Goal: Transaction & Acquisition: Book appointment/travel/reservation

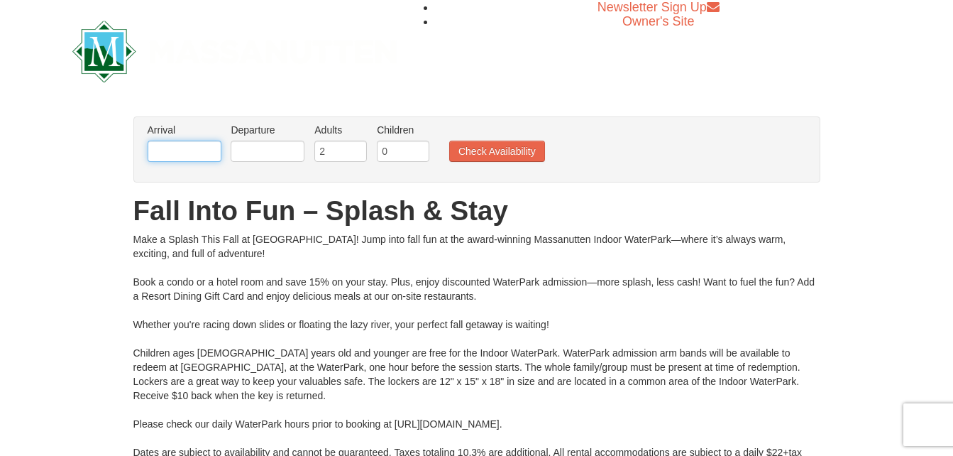
click at [192, 162] on body "Browser Not Supported We notice you are using a browser which will not provide …" at bounding box center [476, 380] width 953 height 761
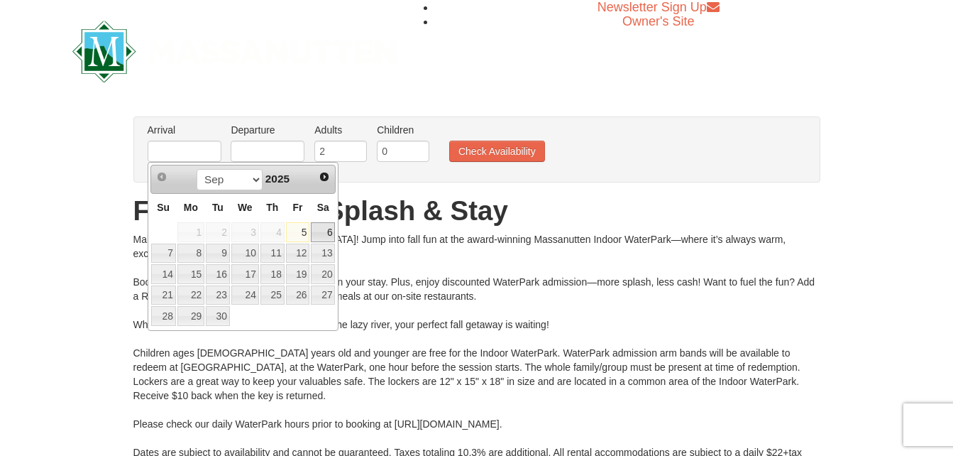
click at [319, 231] on link "6" at bounding box center [323, 232] width 24 height 20
type input "[DATE]"
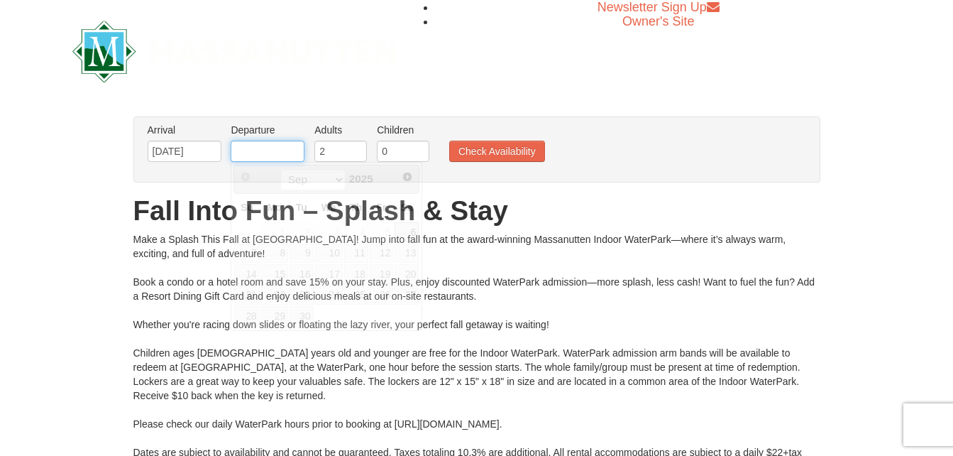
click at [279, 157] on input "text" at bounding box center [268, 150] width 74 height 21
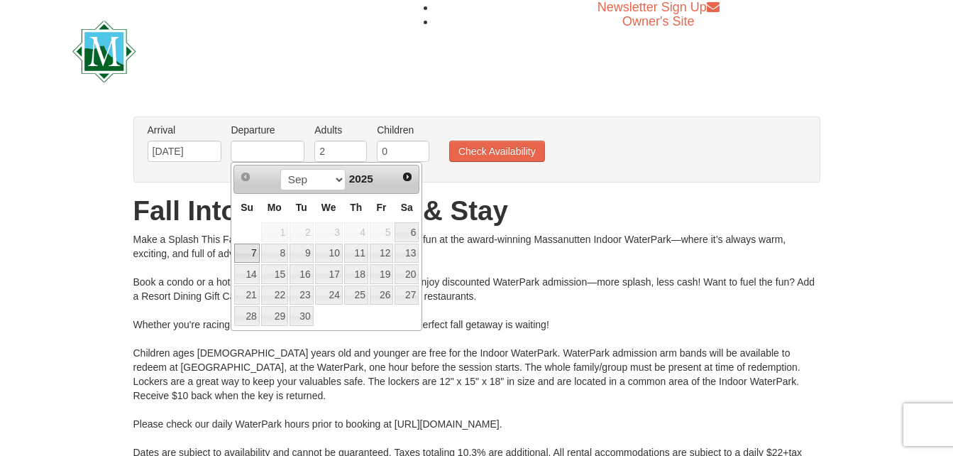
click at [250, 251] on link "7" at bounding box center [246, 253] width 25 height 20
type input "[DATE]"
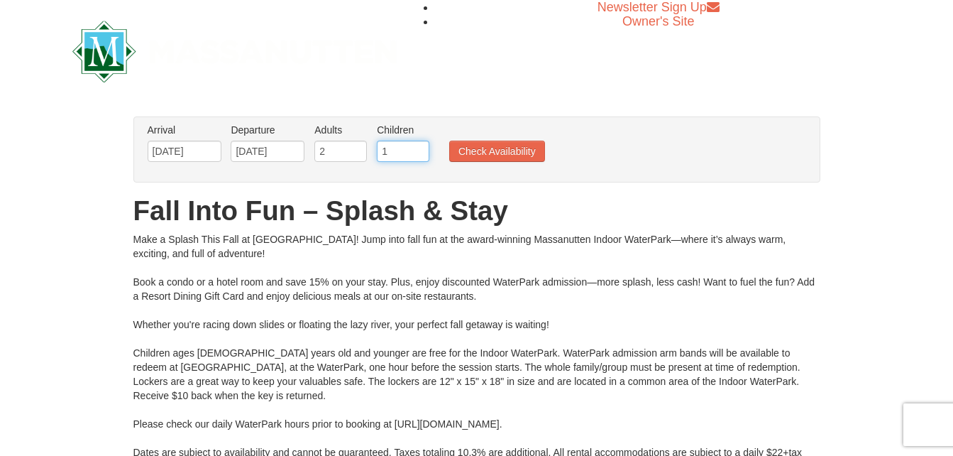
click at [420, 149] on input "1" at bounding box center [403, 150] width 53 height 21
type input "2"
click at [420, 149] on input "2" at bounding box center [403, 150] width 53 height 21
click at [477, 152] on button "Check Availability" at bounding box center [497, 150] width 96 height 21
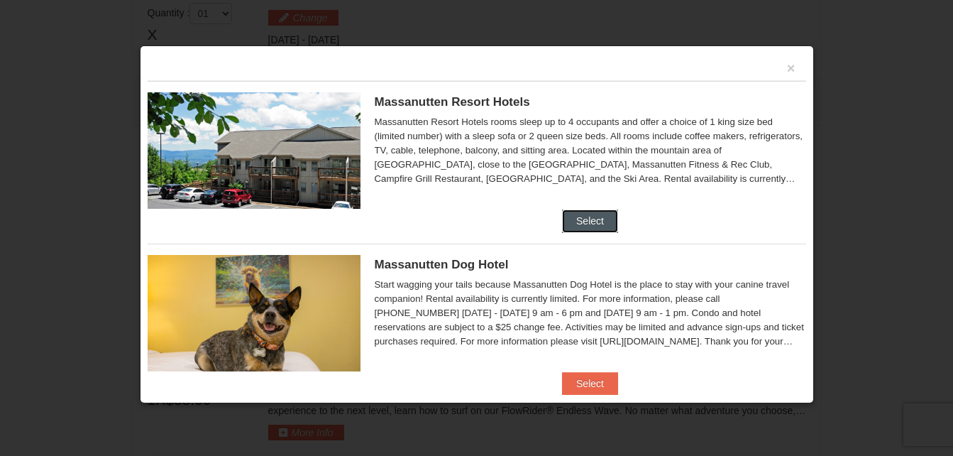
click at [567, 217] on button "Select" at bounding box center [590, 220] width 56 height 23
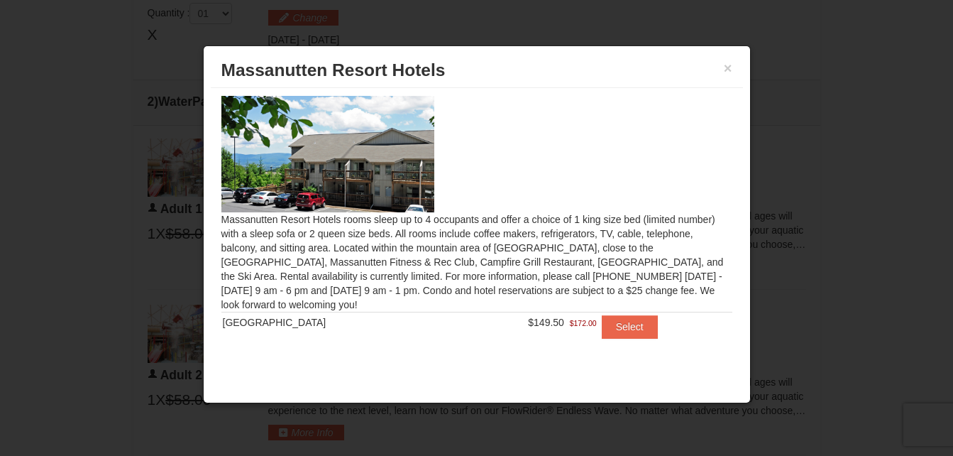
scroll to position [4, 0]
click at [728, 70] on button "×" at bounding box center [728, 68] width 9 height 14
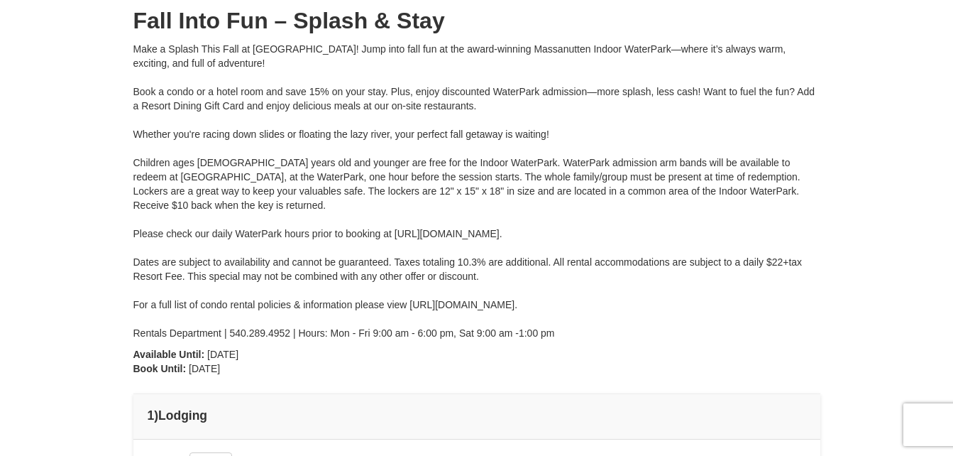
scroll to position [108, 0]
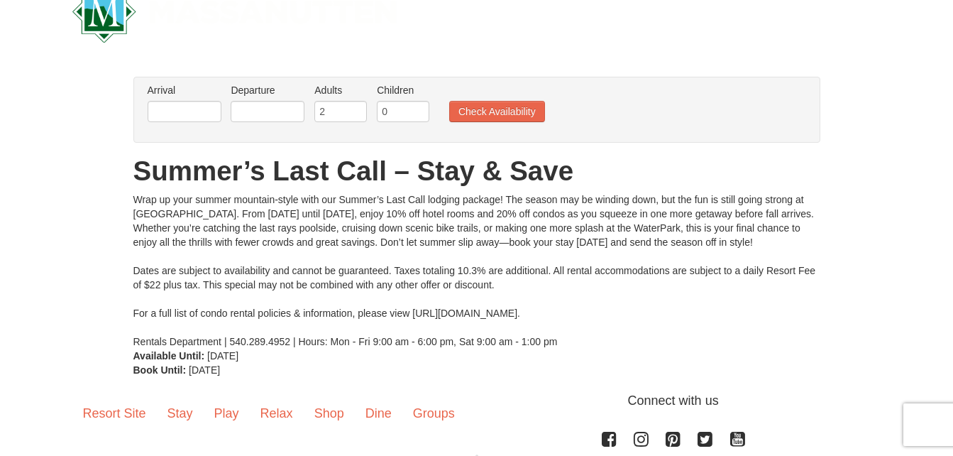
scroll to position [71, 0]
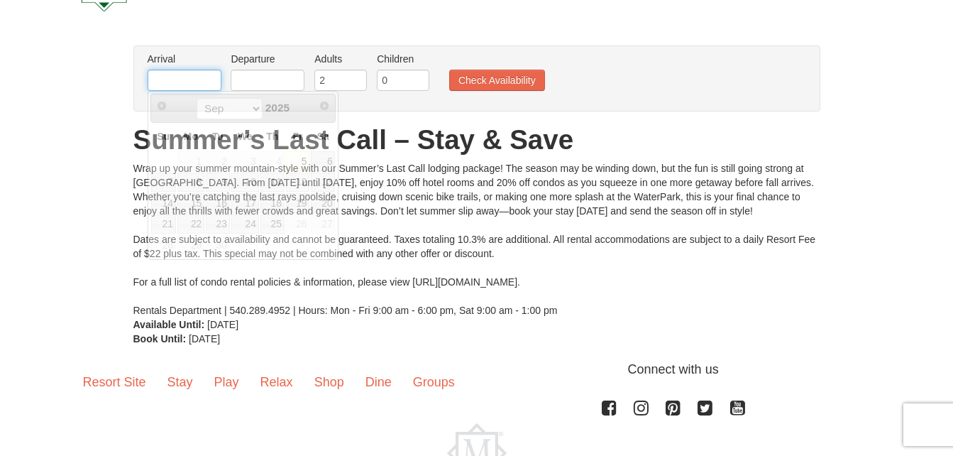
click at [201, 90] on input "text" at bounding box center [185, 80] width 74 height 21
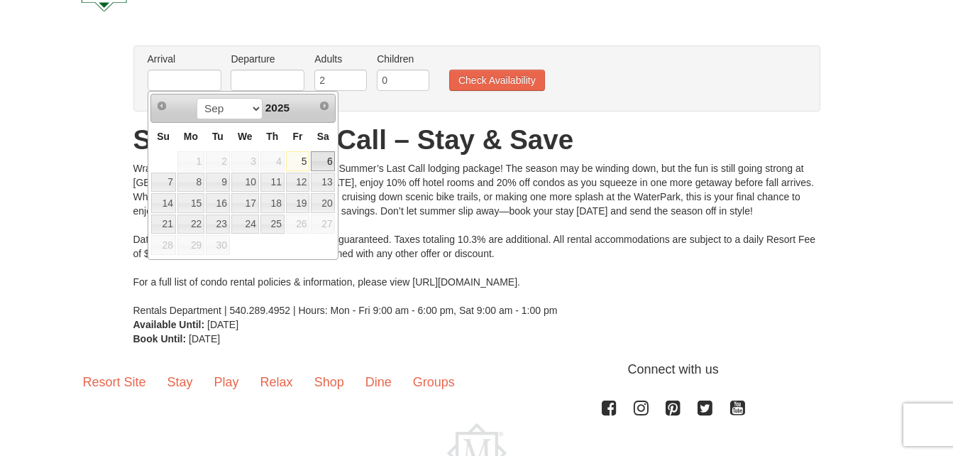
click at [323, 163] on link "6" at bounding box center [323, 161] width 24 height 20
type input "[DATE]"
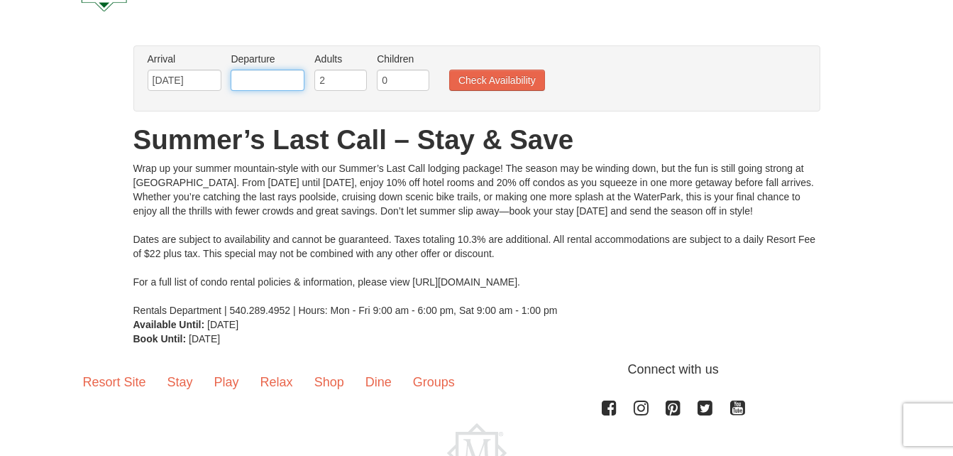
click at [265, 79] on input "text" at bounding box center [268, 80] width 74 height 21
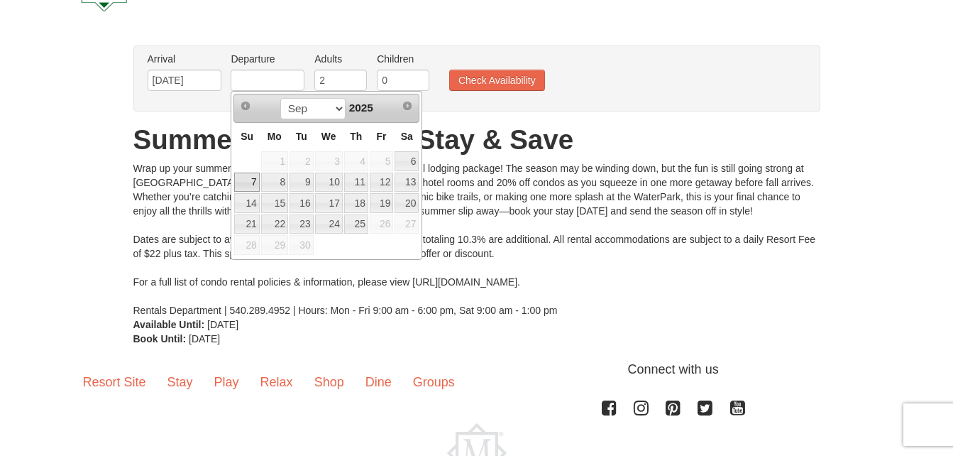
click at [256, 183] on link "7" at bounding box center [246, 182] width 25 height 20
type input "[DATE]"
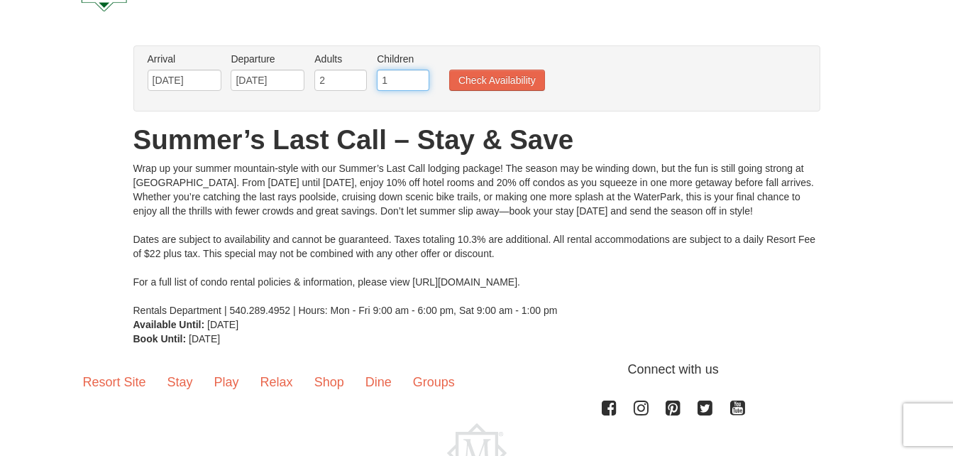
click at [417, 75] on input "1" at bounding box center [403, 80] width 53 height 21
type input "2"
click at [417, 75] on input "2" at bounding box center [403, 80] width 53 height 21
click at [490, 84] on button "Check Availability" at bounding box center [497, 80] width 96 height 21
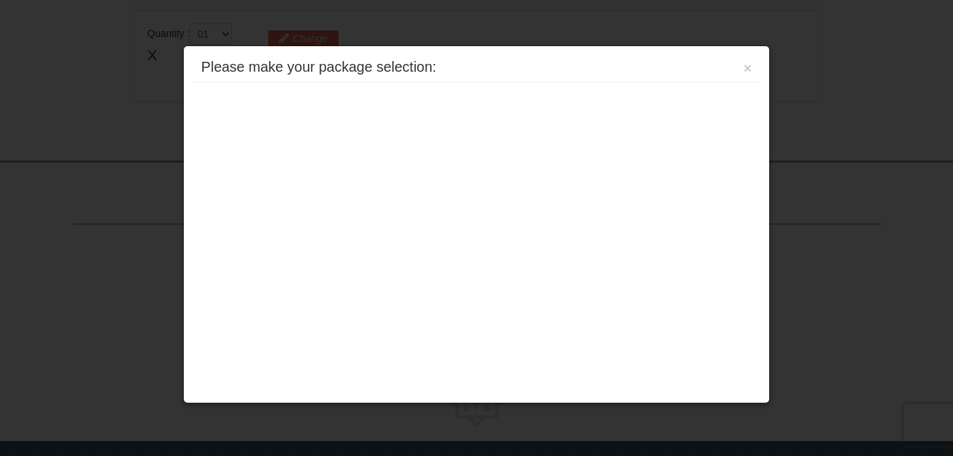
scroll to position [462, 0]
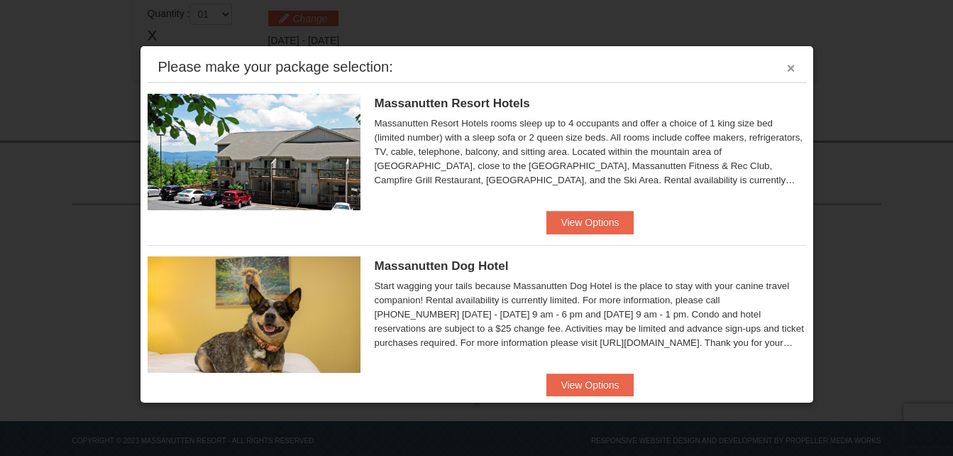
click at [787, 67] on button "×" at bounding box center [791, 68] width 9 height 14
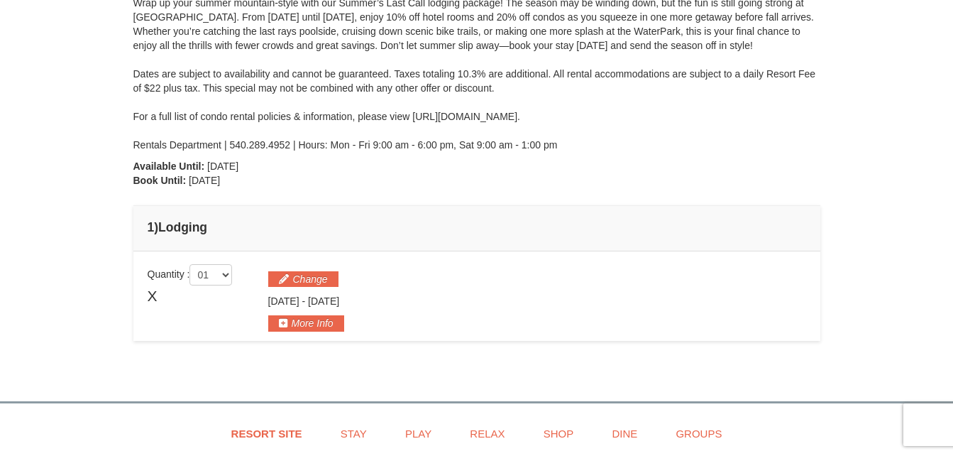
scroll to position [0, 0]
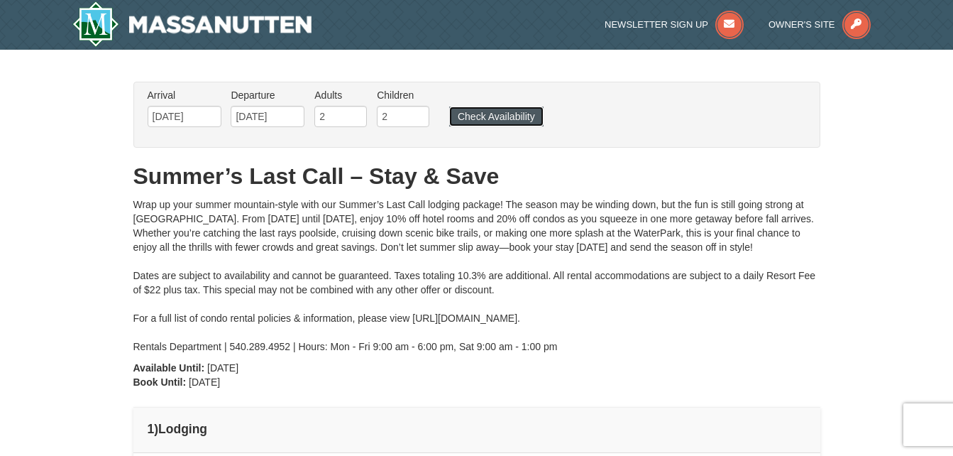
click at [512, 115] on button "Check Availability" at bounding box center [496, 116] width 94 height 20
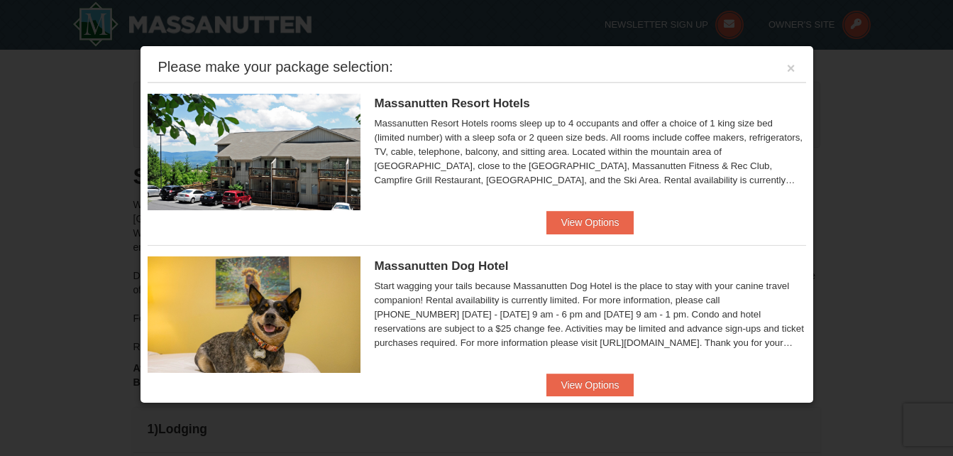
scroll to position [26, 0]
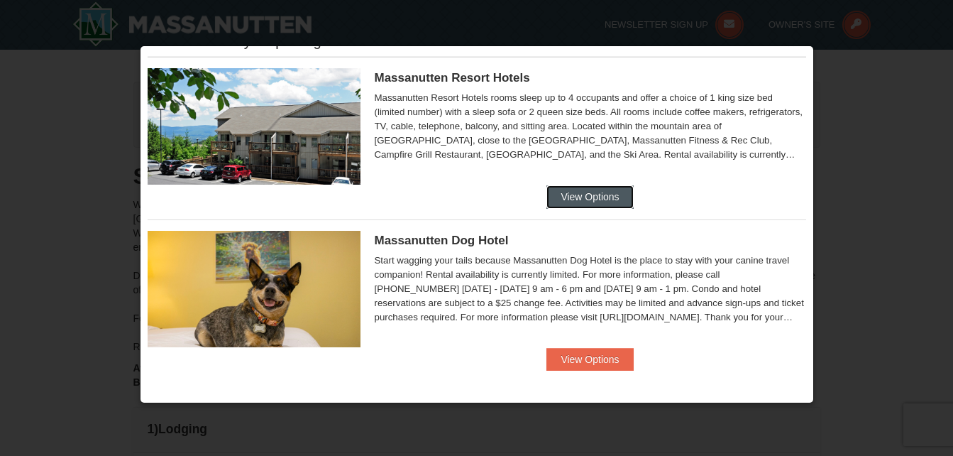
click at [590, 191] on button "View Options" at bounding box center [589, 196] width 87 height 23
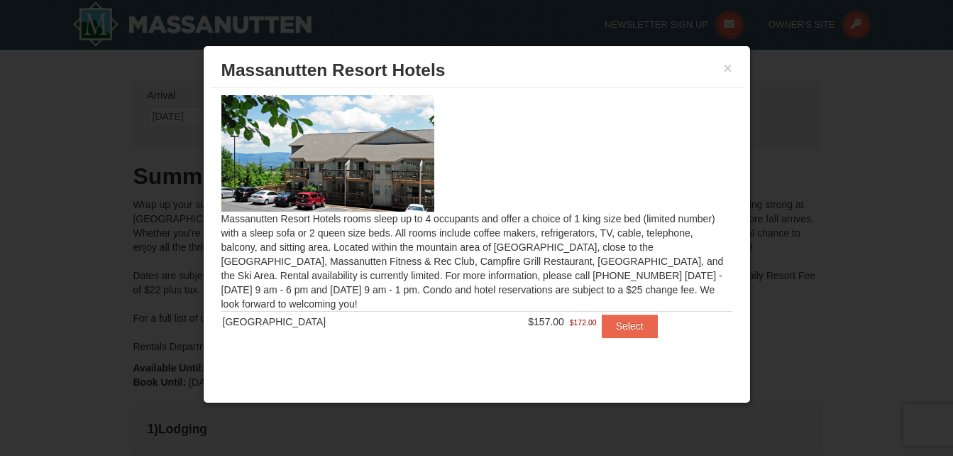
scroll to position [0, 0]
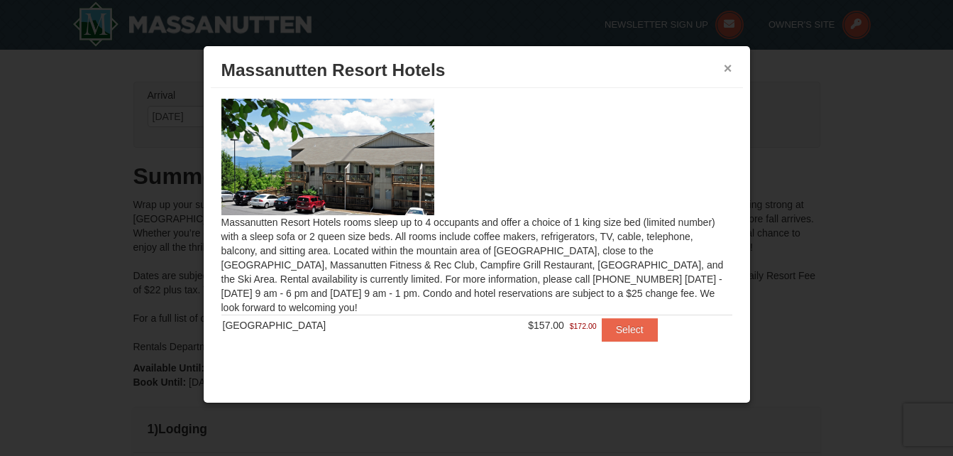
click at [727, 67] on button "×" at bounding box center [728, 68] width 9 height 14
